Goal: Task Accomplishment & Management: Use online tool/utility

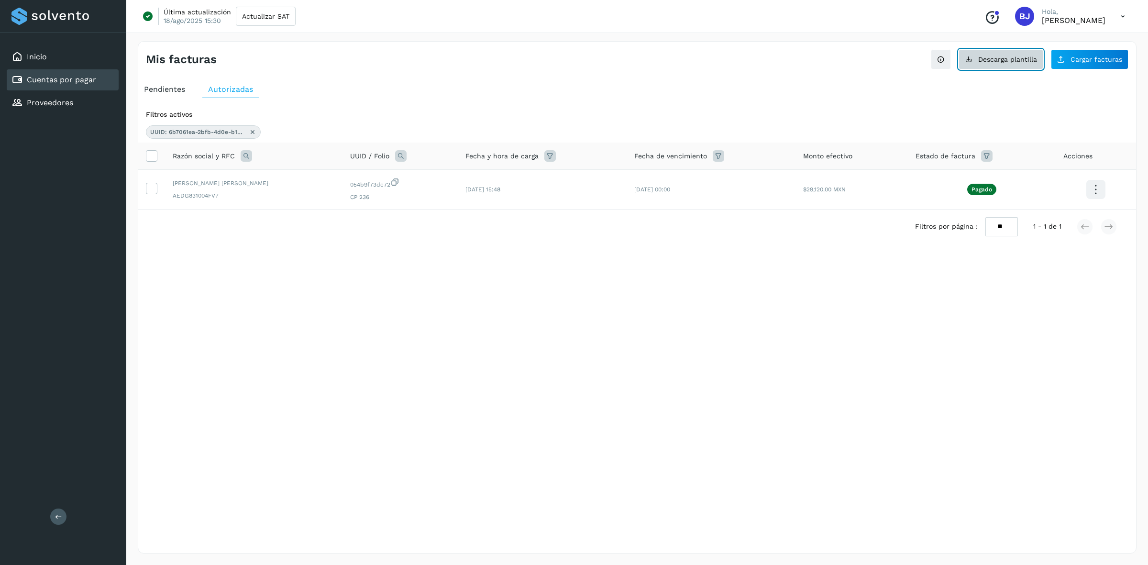
click at [1036, 58] on span "Descarga plantilla" at bounding box center [1007, 59] width 59 height 7
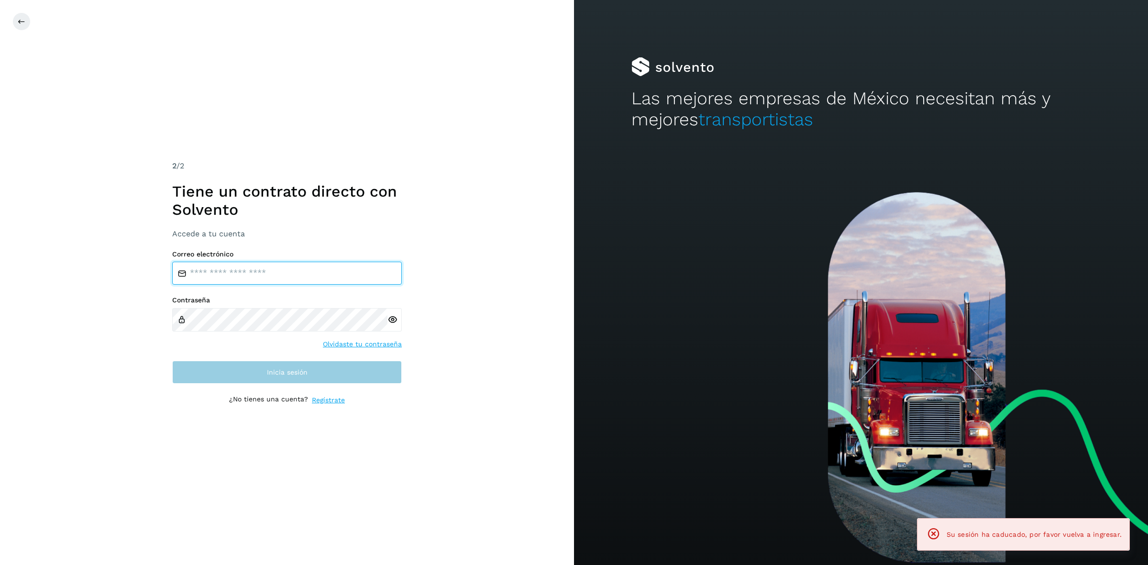
type input "**********"
click at [250, 367] on button "Inicia sesión" at bounding box center [287, 372] width 230 height 23
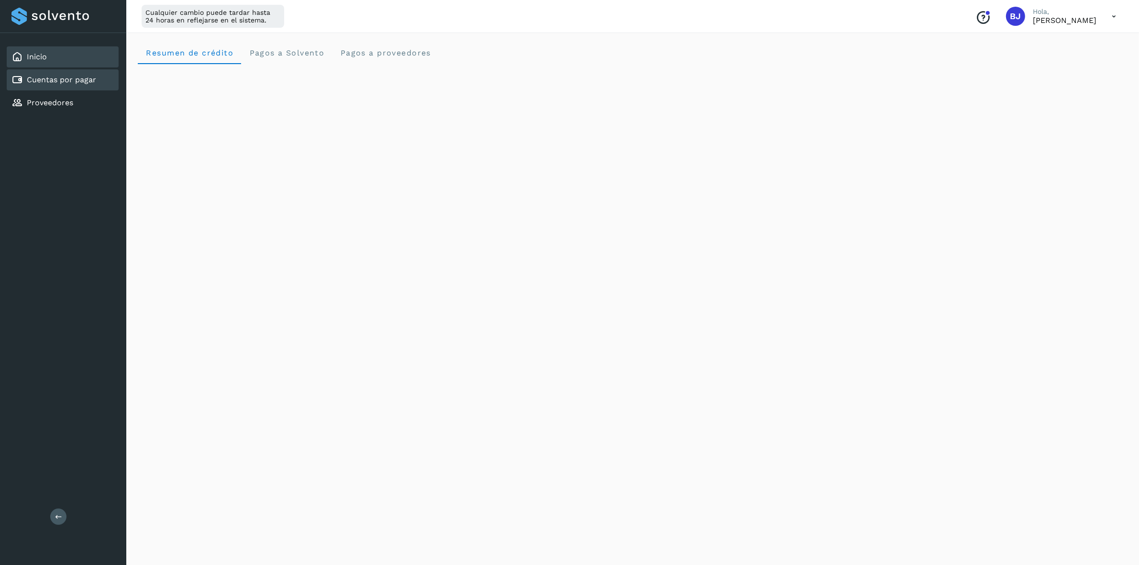
click at [82, 81] on link "Cuentas por pagar" at bounding box center [61, 79] width 69 height 9
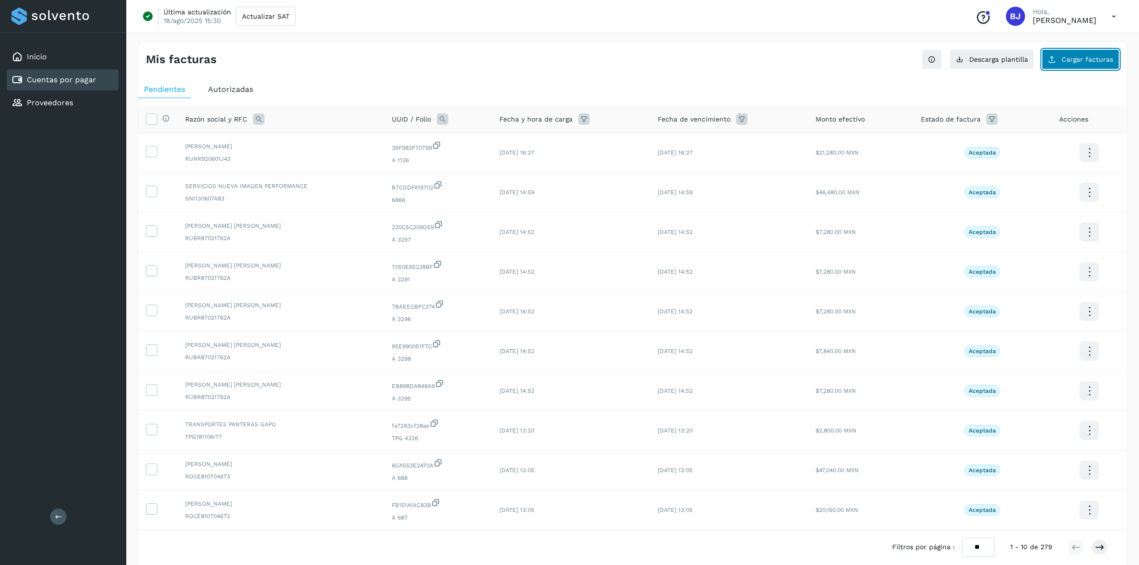
click at [1045, 56] on button "Cargar facturas" at bounding box center [1081, 59] width 78 height 20
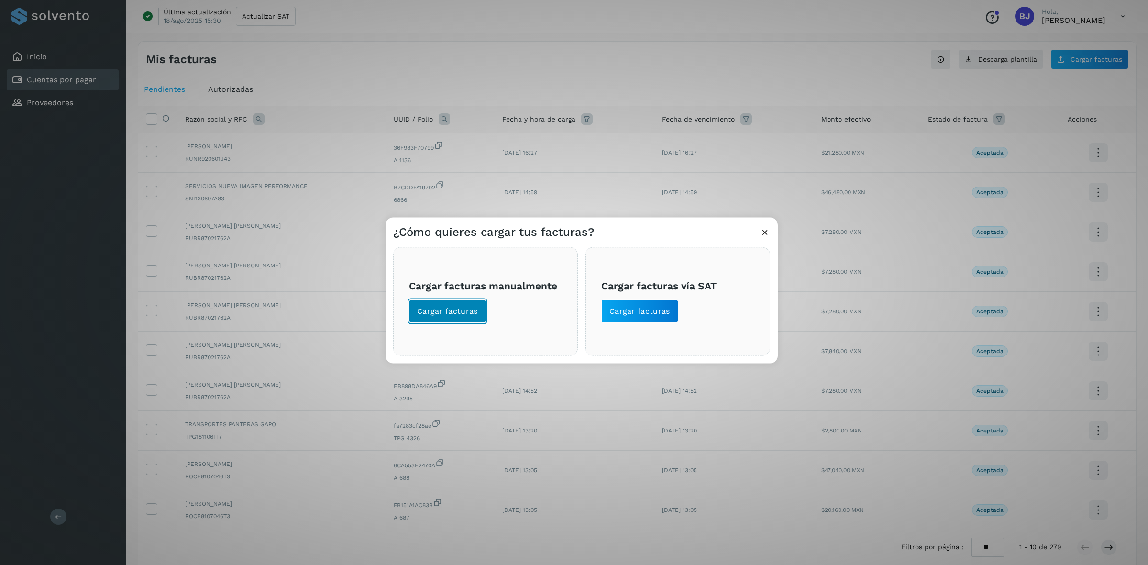
click at [462, 319] on button "Cargar facturas" at bounding box center [447, 311] width 77 height 23
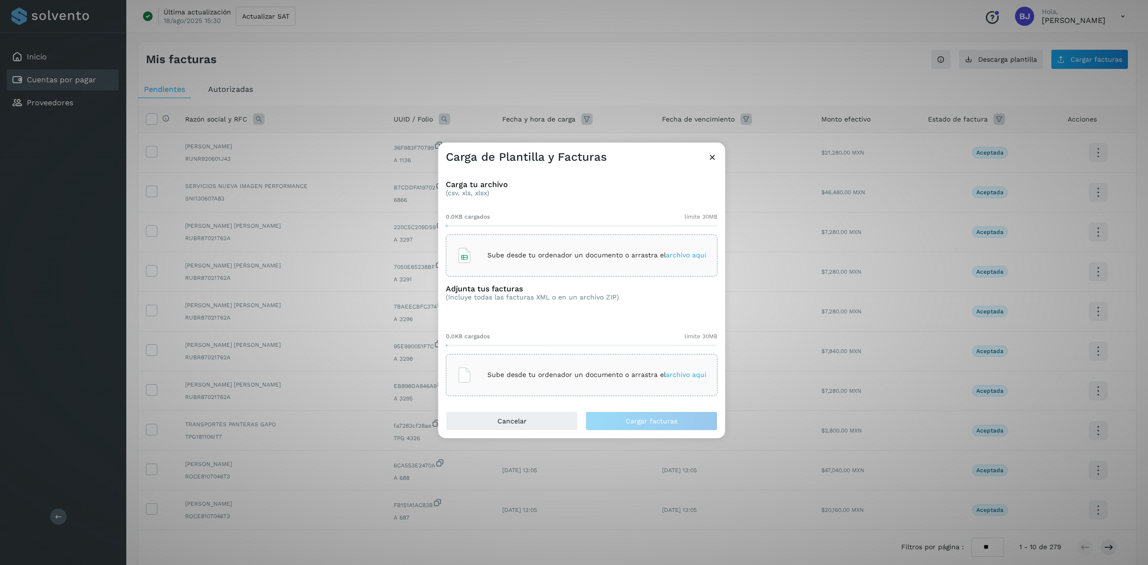
click at [528, 252] on p "Sube desde tu ordenador un documento o arrastra el archivo aquí" at bounding box center [597, 255] width 219 height 8
click at [507, 380] on div "Sube desde tu ordenador un documento o arrastra el archivo aquí" at bounding box center [582, 375] width 250 height 26
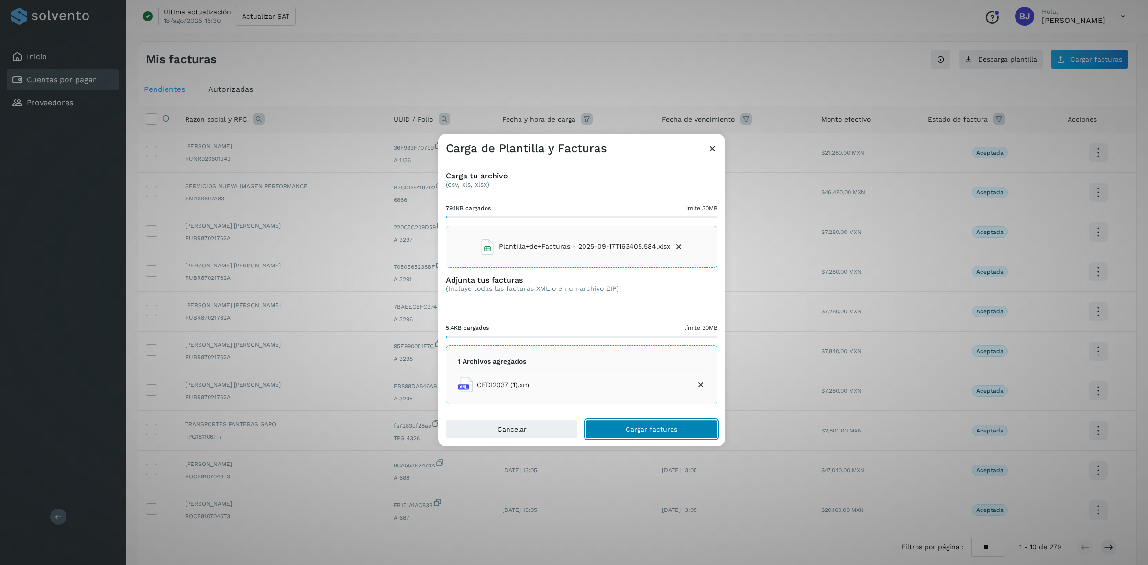
click at [675, 433] on span "Cargar facturas" at bounding box center [652, 429] width 52 height 7
